Goal: Task Accomplishment & Management: Use online tool/utility

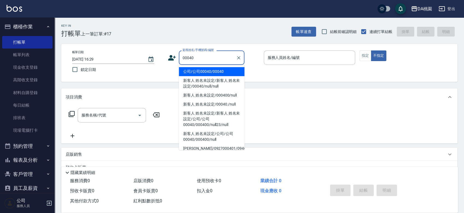
type input "00040"
type input "1"
type input "公司/公司00040/00040"
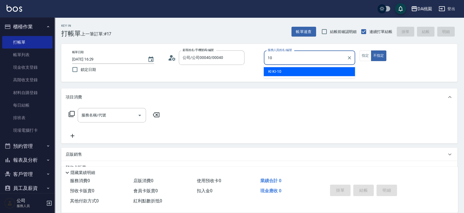
type input "KI KI -10"
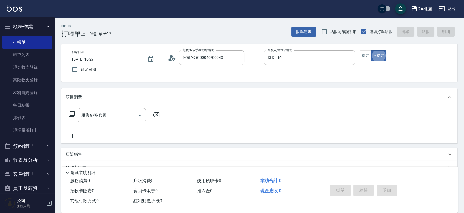
type button "false"
type input "508"
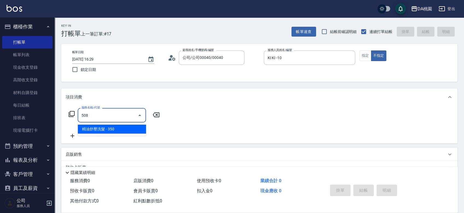
type input "30"
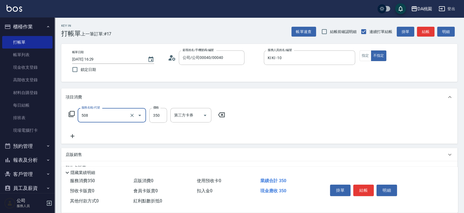
type input "精油舒壓洗髮(508)"
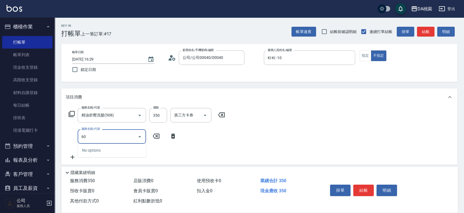
type input "606"
type input "130"
type input "小麥護髮(606)"
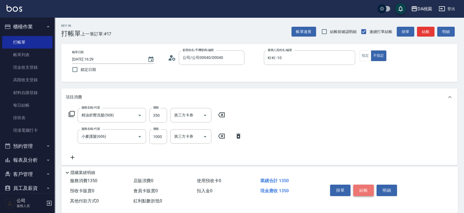
click at [365, 189] on button "結帳" at bounding box center [363, 190] width 20 height 11
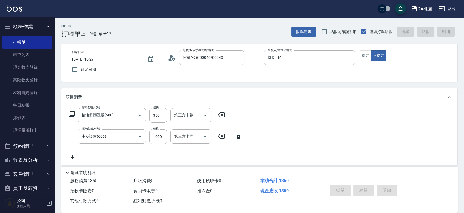
type input "[DATE] 17:08"
type input "0"
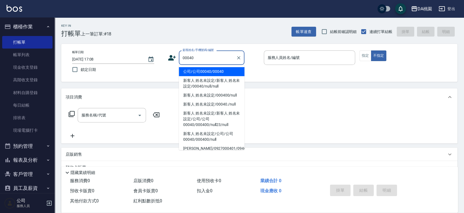
type input "公司/公司00040/00040"
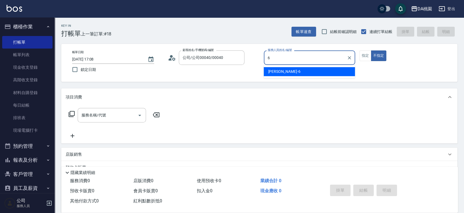
type input "[PERSON_NAME]-6"
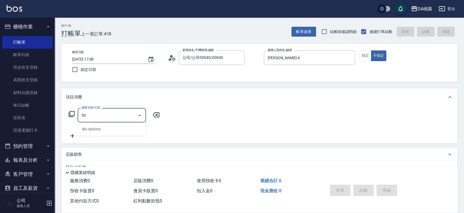
type input "508"
type input "30"
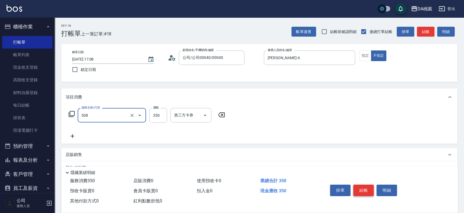
type input "精油舒壓洗髮(508)"
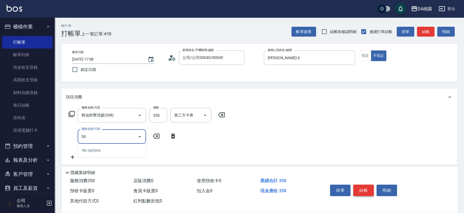
type input "502"
type input "40"
type input "精油-快速修護髮(502)"
click at [365, 189] on button "結帳" at bounding box center [363, 190] width 20 height 11
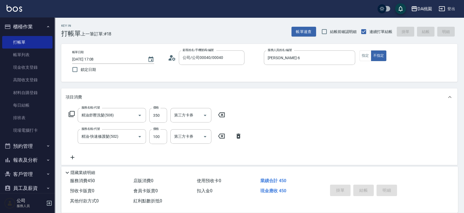
type input "0"
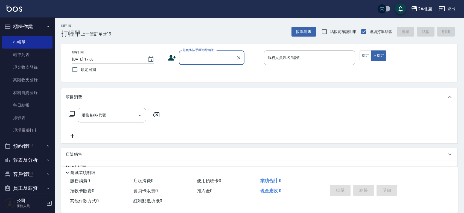
click at [218, 57] on input "顧客姓名/手機號碼/編號" at bounding box center [207, 58] width 52 height 10
type input "公司/公司00040/00040"
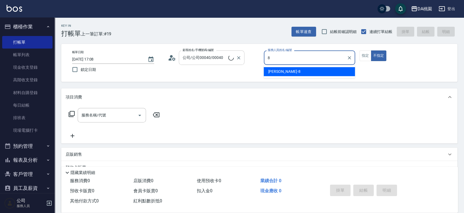
type input "[PERSON_NAME]-8"
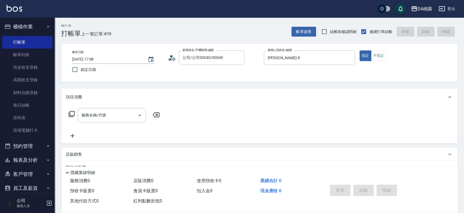
click at [72, 113] on icon at bounding box center [71, 114] width 7 height 7
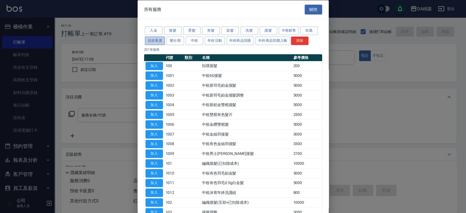
click at [160, 40] on button "頭皮養護" at bounding box center [155, 40] width 20 height 8
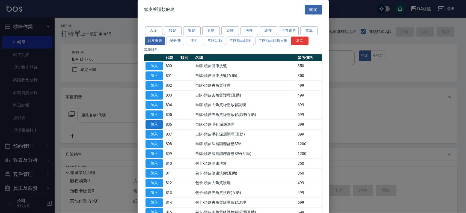
click at [161, 126] on button "加入" at bounding box center [154, 124] width 17 height 8
type input "自購-頭皮毛孔深層調理(806)"
type input "80"
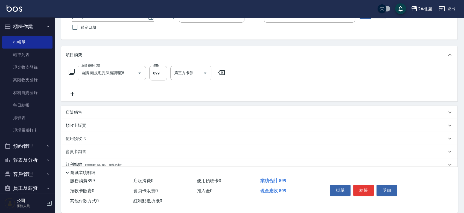
scroll to position [78, 0]
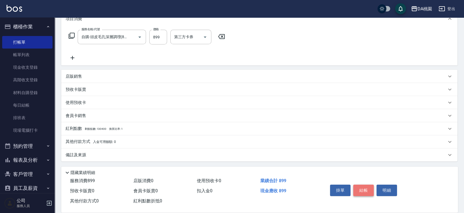
click at [364, 187] on button "結帳" at bounding box center [363, 190] width 20 height 11
type input "[DATE] 17:22"
type input "0"
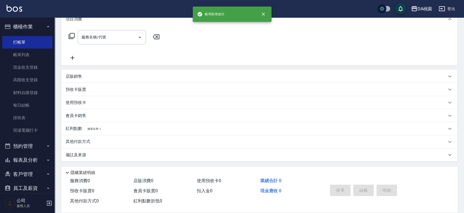
scroll to position [0, 0]
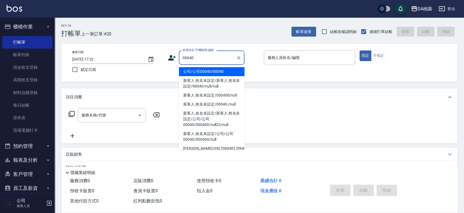
type input "公司/公司00040/00040"
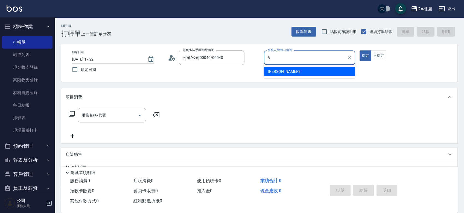
type input "[PERSON_NAME]-8"
type button "true"
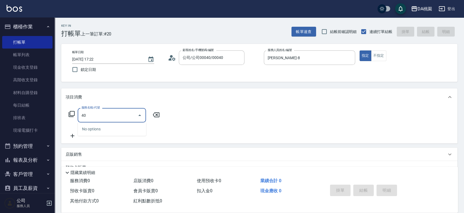
type input "401"
type input "150"
type input "染髮(互助)(401)"
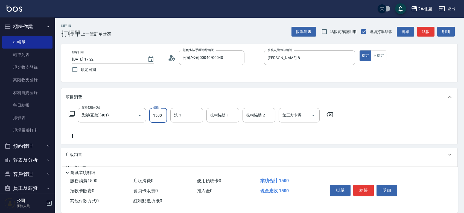
type input "2"
type input "0"
type input "238"
type input "20"
type input "2380"
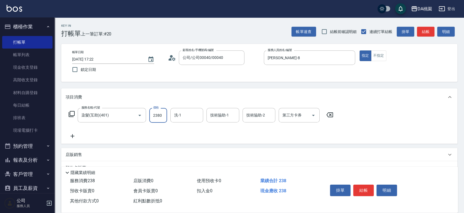
type input "230"
type input "2380"
type input "葶葶-20"
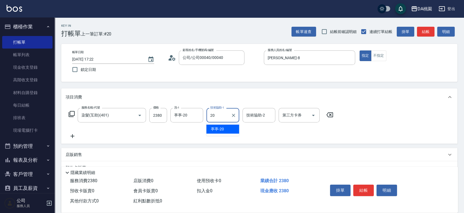
type input "葶葶-20"
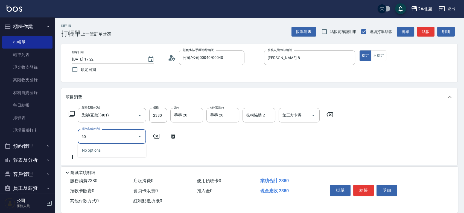
type input "609"
type input "350"
type input "鱗脂質護髮(互助)(609)"
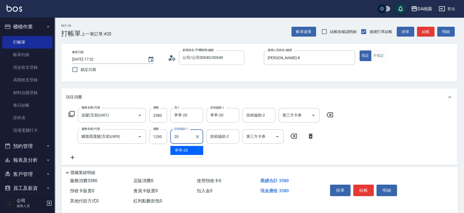
type input "葶葶-20"
click at [365, 185] on button "結帳" at bounding box center [363, 190] width 20 height 11
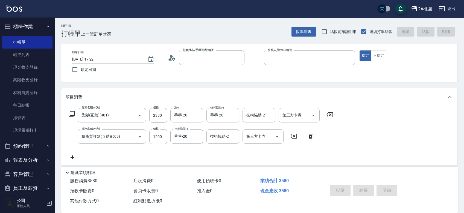
type input "0"
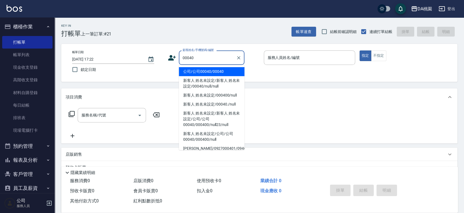
type input "00040"
type input "1"
type input "公司/公司00040/00040"
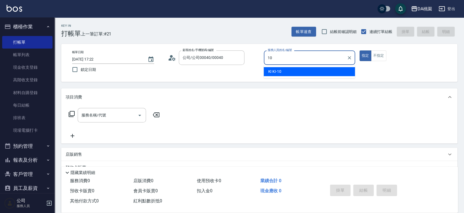
type input "KI KI -10"
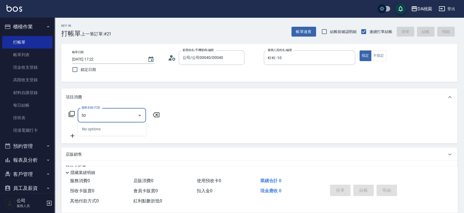
type input "500"
type input "20"
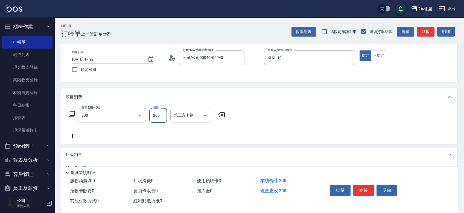
type input "洗髮(500)"
type input "2"
type input "0"
type input "250"
type input "20"
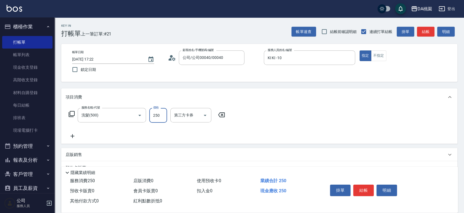
type input "250"
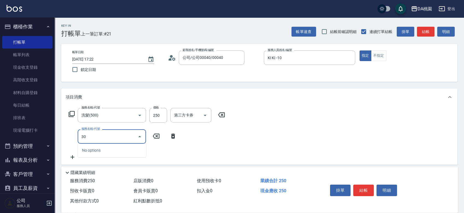
type input "303"
type input "50"
type input "A級剪髮(303)"
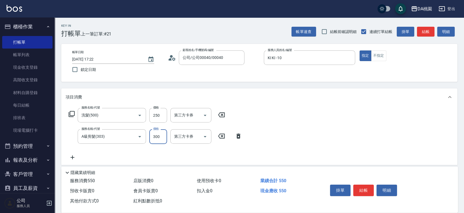
type input "4"
type input "20"
type input "400"
type input "60"
type input "400"
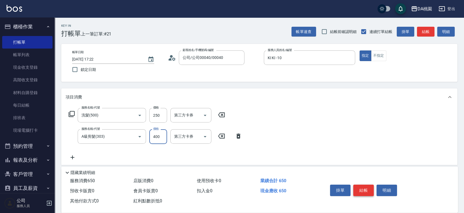
click at [361, 191] on button "結帳" at bounding box center [363, 190] width 20 height 11
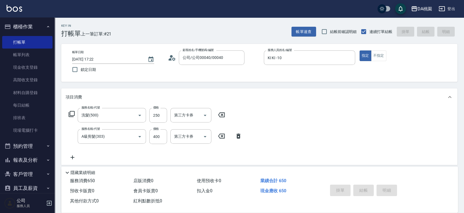
type input "[DATE] 17:31"
type input "0"
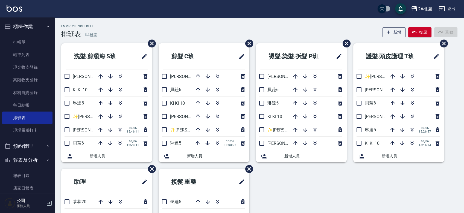
click at [273, 184] on div "洗髮.剪瀏海 S班 愛莉絲3 KI KI 10 琳達5 ✨GARY蓋瑞 ✨16 桑妮8 10/06 15:46:11 貝菈6 10/06 16:23:41 新…" at bounding box center [256, 168] width 402 height 251
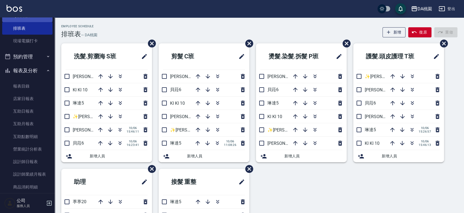
scroll to position [91, 0]
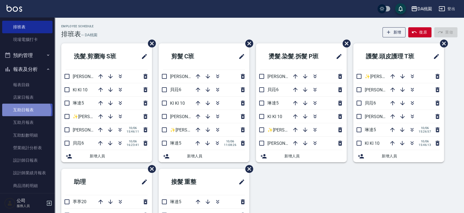
click at [25, 111] on link "互助日報表" at bounding box center [27, 110] width 50 height 13
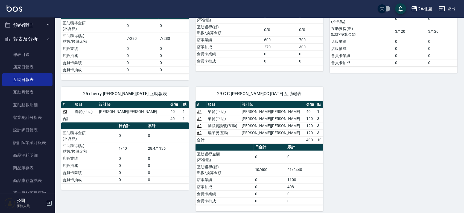
scroll to position [122, 0]
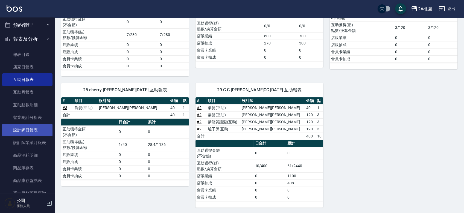
click at [43, 131] on link "設計師日報表" at bounding box center [27, 130] width 50 height 13
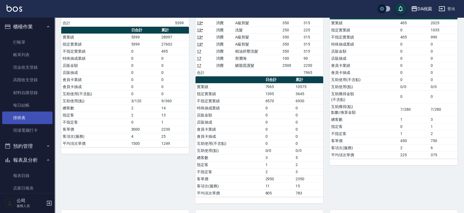
click at [22, 120] on link "排班表" at bounding box center [27, 118] width 50 height 13
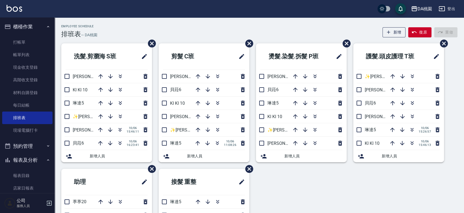
click at [298, 188] on div "洗髮.剪瀏海 S班 愛莉絲3 KI KI 10 琳達5 ✨GARY蓋瑞 ✨16 桑妮8 10/06 15:46:11 貝菈6 10/06 16:23:41 新…" at bounding box center [256, 168] width 402 height 251
click at [26, 58] on link "帳單列表" at bounding box center [27, 55] width 50 height 13
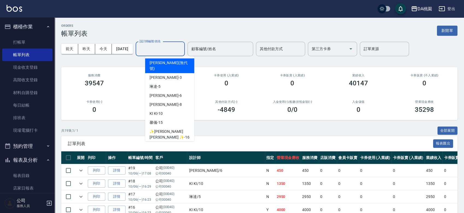
click at [161, 49] on input "設計師編號/姓名" at bounding box center [160, 49] width 44 height 10
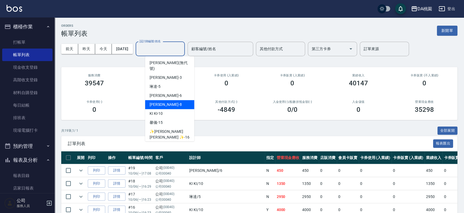
click at [176, 100] on div "桑妮 -8" at bounding box center [169, 104] width 49 height 9
type input "[PERSON_NAME]-8"
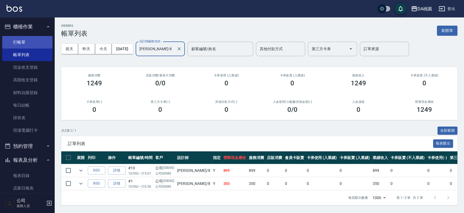
click at [24, 39] on link "打帳單" at bounding box center [27, 42] width 50 height 13
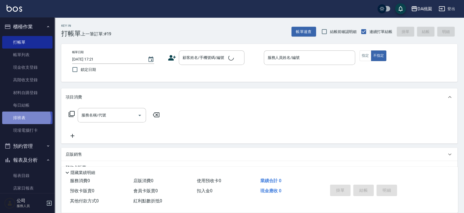
click at [23, 119] on link "排班表" at bounding box center [27, 118] width 50 height 13
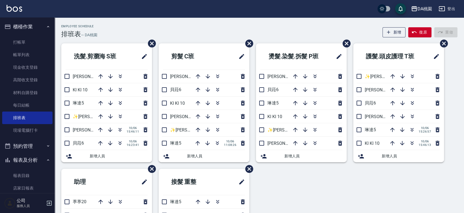
drag, startPoint x: 195, startPoint y: 89, endPoint x: 193, endPoint y: 64, distance: 25.8
click at [195, 89] on icon "button" at bounding box center [198, 90] width 7 height 7
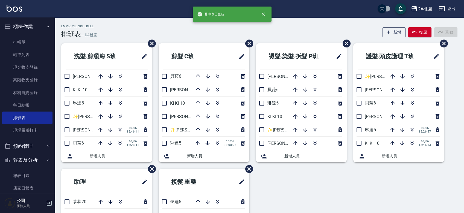
click at [196, 32] on div "Employee Schedule 排班表 — DA桃園 新增 復原 重做" at bounding box center [259, 31] width 396 height 13
